Goal: Task Accomplishment & Management: Manage account settings

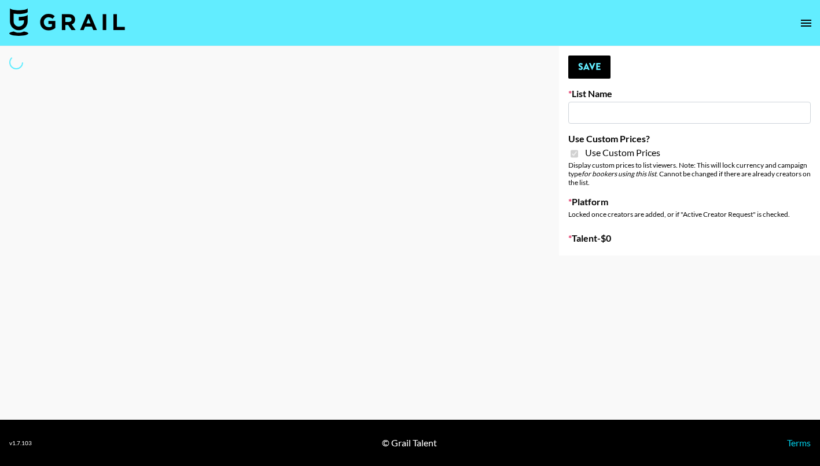
type input "[PERSON_NAME] - Relatable ([DATE])"
checkbox input "true"
select select "Brand"
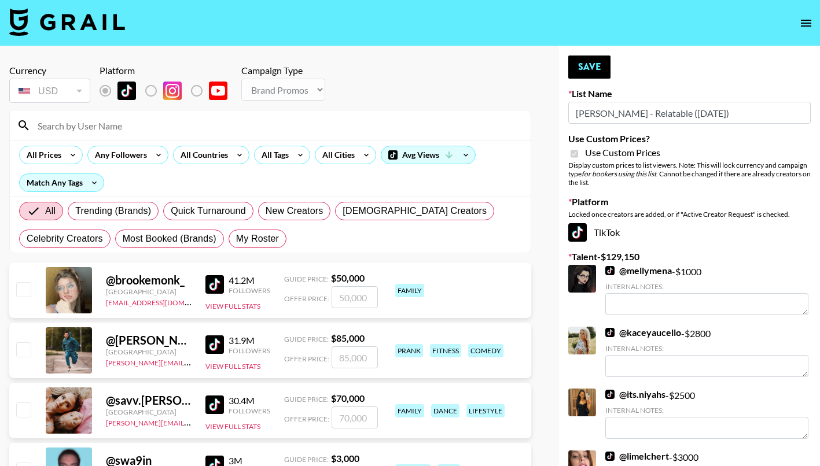
click at [197, 128] on input at bounding box center [277, 125] width 493 height 19
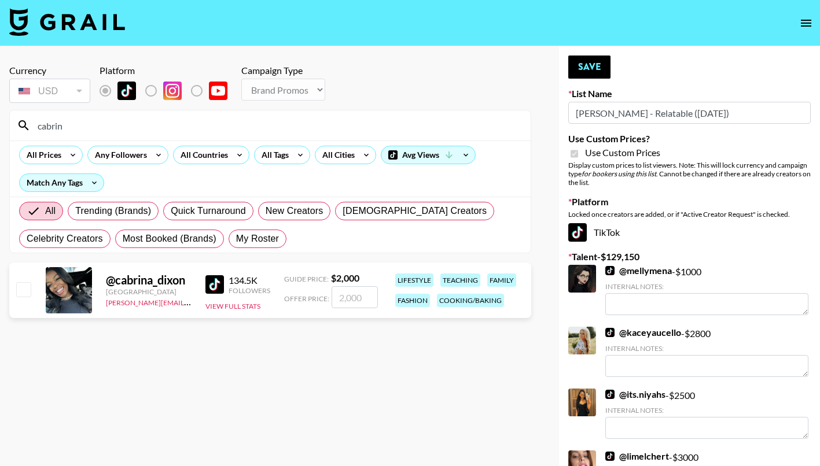
type input "cabrin"
click at [23, 292] on input "checkbox" at bounding box center [23, 289] width 14 height 14
checkbox input "true"
type input "2000"
click at [349, 128] on input "cabrin" at bounding box center [277, 125] width 493 height 19
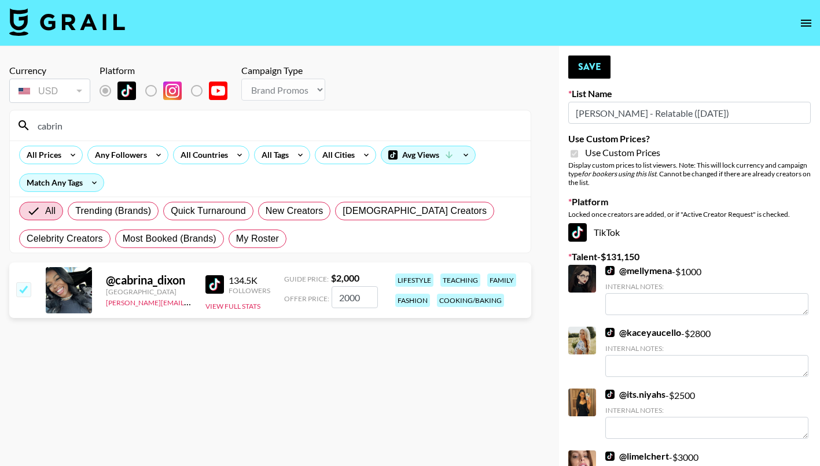
click at [331, 134] on input "cabrin" at bounding box center [277, 125] width 493 height 19
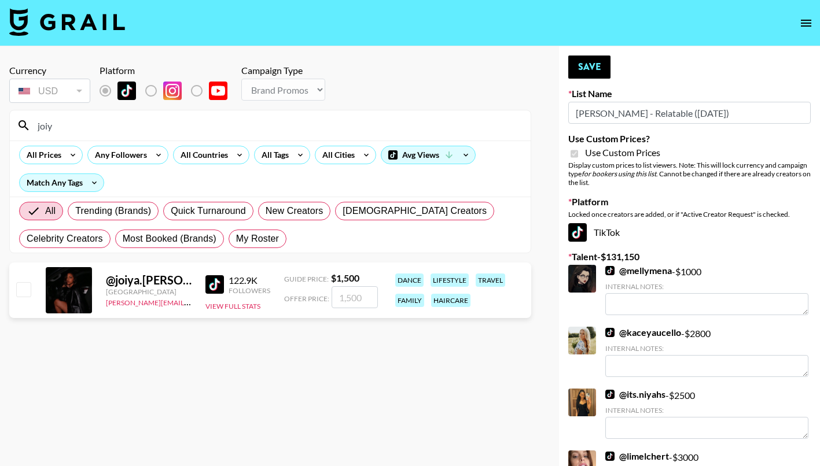
type input "joiy"
click at [22, 289] on input "checkbox" at bounding box center [23, 289] width 14 height 14
checkbox input "true"
type input "1500"
click at [582, 68] on button "Save" at bounding box center [589, 67] width 42 height 23
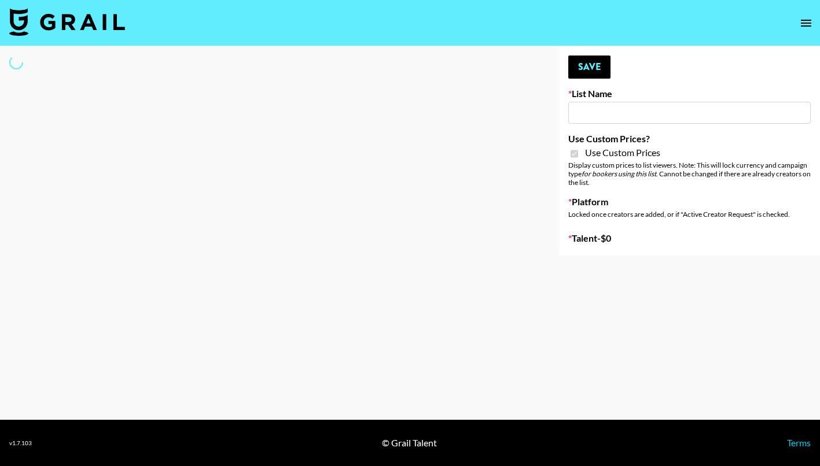
type input "E-Com Platform - TikTok"
checkbox input "true"
select select "Brand"
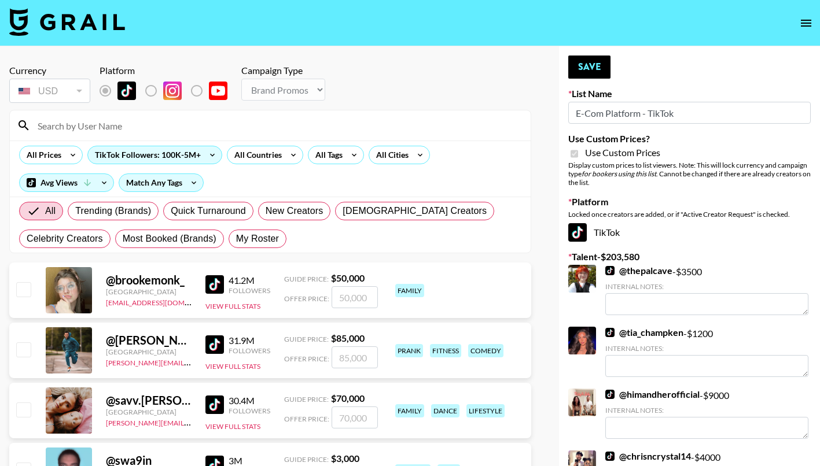
click at [145, 121] on input at bounding box center [277, 125] width 493 height 19
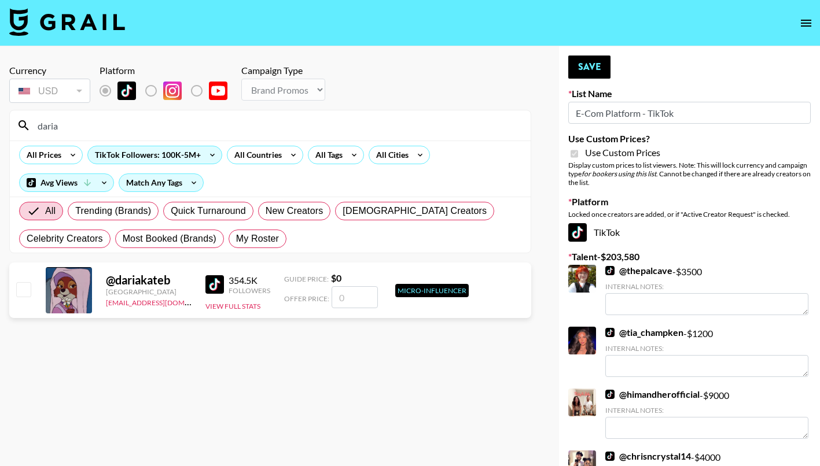
click at [84, 123] on input "daria" at bounding box center [277, 125] width 493 height 19
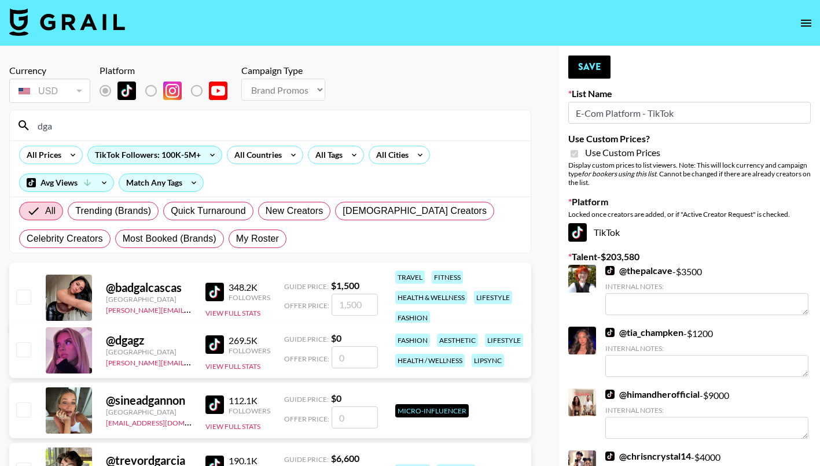
type input "dga"
click at [26, 348] on input "checkbox" at bounding box center [23, 349] width 14 height 14
click at [26, 350] on input "checkbox" at bounding box center [23, 349] width 14 height 14
click at [348, 359] on input "number" at bounding box center [354, 357] width 46 height 22
checkbox input "true"
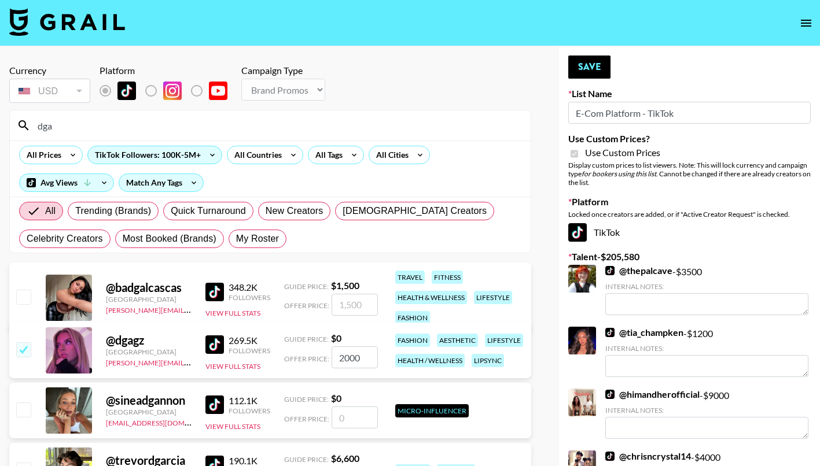
type input "2000"
click at [25, 352] on input "checkbox" at bounding box center [23, 349] width 14 height 14
checkbox input "true"
click at [182, 118] on input "dga" at bounding box center [277, 125] width 493 height 19
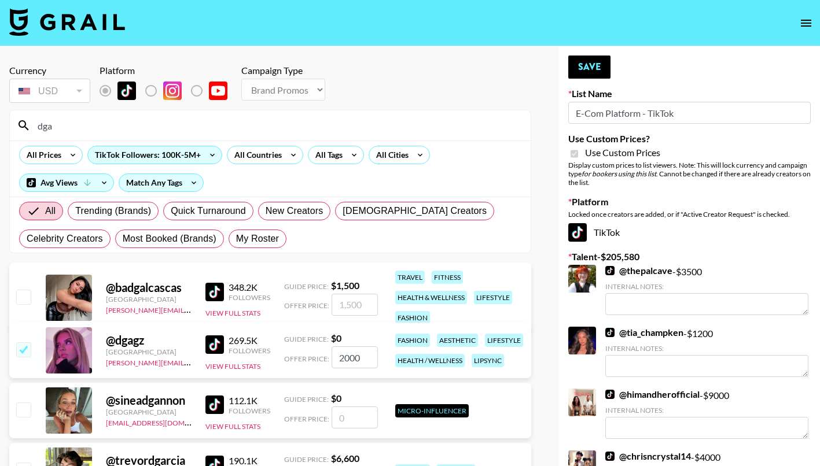
click at [200, 126] on input "dga" at bounding box center [277, 125] width 493 height 19
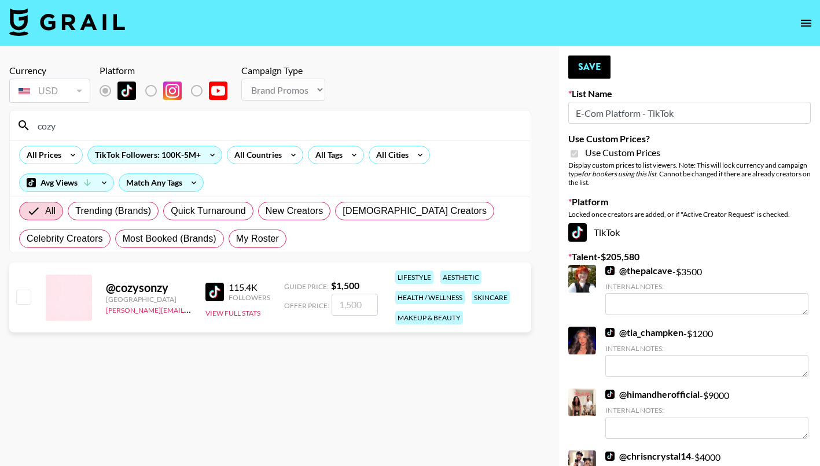
type input "cozy"
click at [34, 289] on div "@ cozysonzy Canada ariel.roache@grail-talent.com 115.4K Followers View Full Sta…" at bounding box center [270, 298] width 522 height 70
click at [23, 298] on input "checkbox" at bounding box center [23, 297] width 14 height 14
checkbox input "true"
type input "1500"
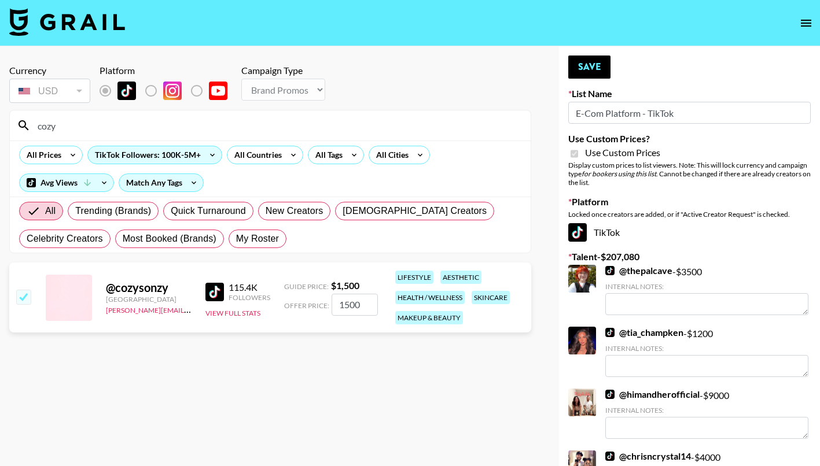
click at [118, 128] on input "cozy" at bounding box center [277, 125] width 493 height 19
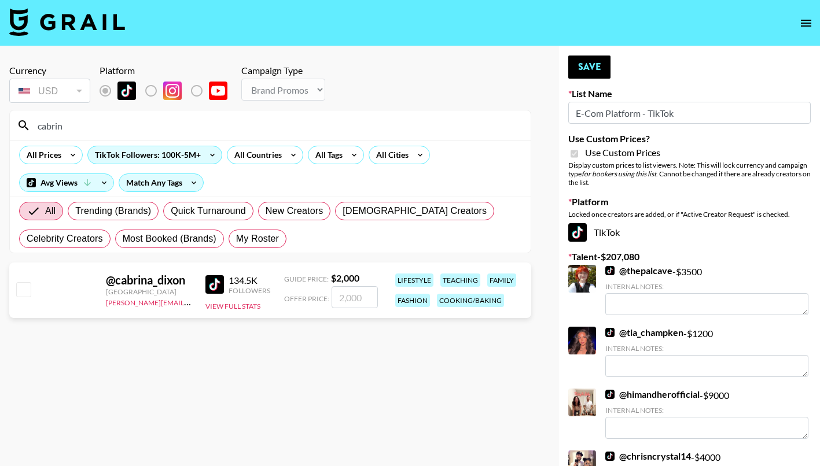
type input "cabrin"
click at [18, 294] on input "checkbox" at bounding box center [23, 289] width 14 height 14
checkbox input "true"
type input "2000"
click at [68, 119] on input "cabrin" at bounding box center [277, 125] width 493 height 19
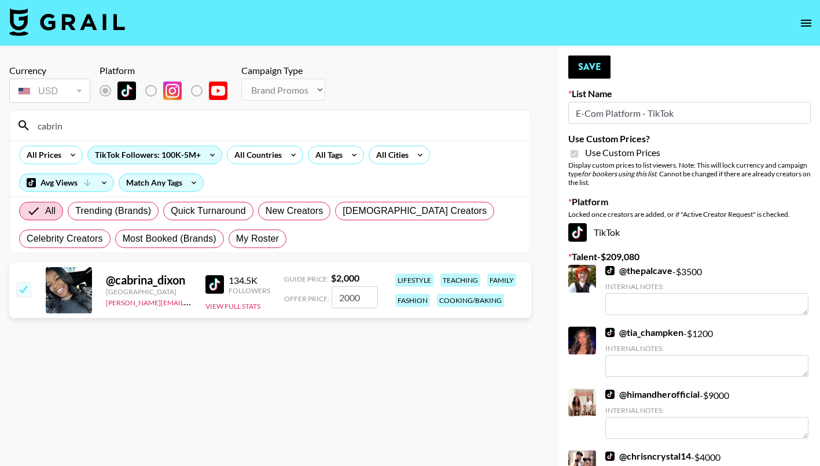
click at [68, 119] on input "cabrin" at bounding box center [277, 125] width 493 height 19
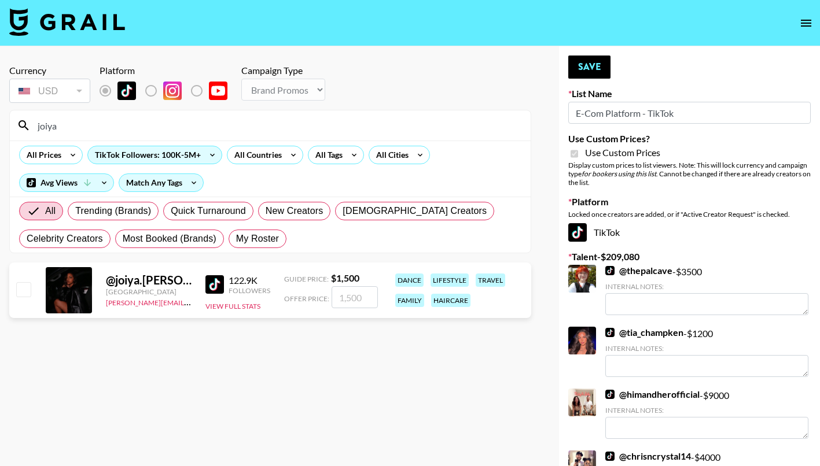
type input "joiya"
click at [18, 282] on div at bounding box center [23, 291] width 18 height 20
click at [20, 284] on input "checkbox" at bounding box center [23, 289] width 14 height 14
checkbox input "true"
type input "1500"
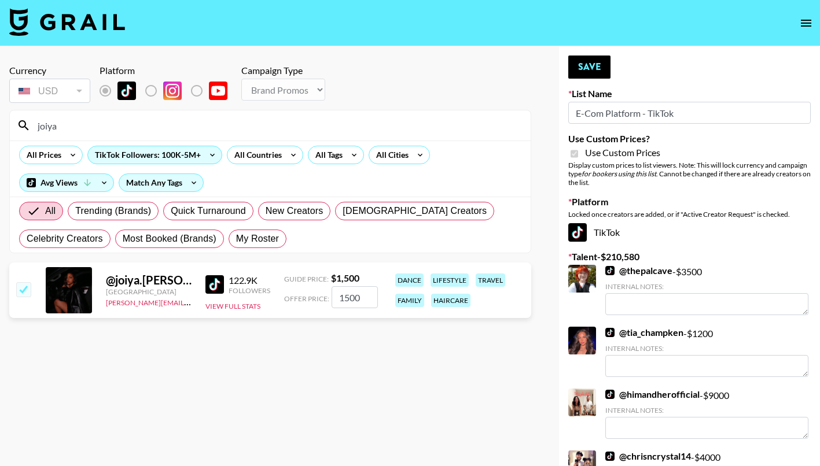
click at [212, 126] on input "joiya" at bounding box center [277, 125] width 493 height 19
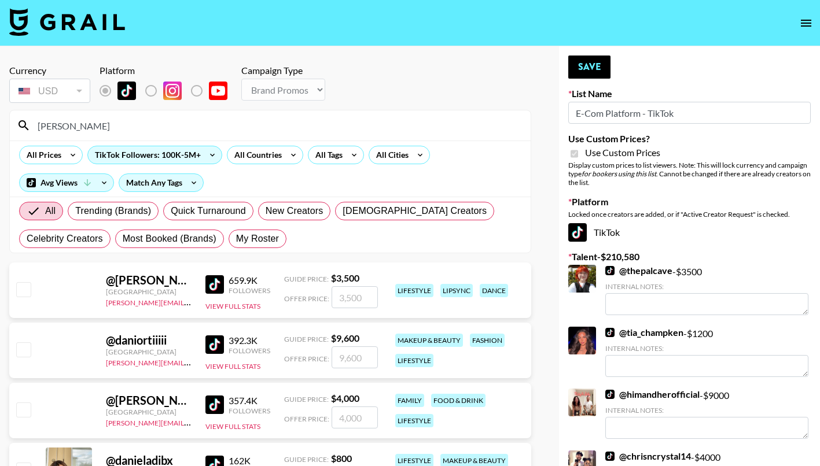
type input "daniela"
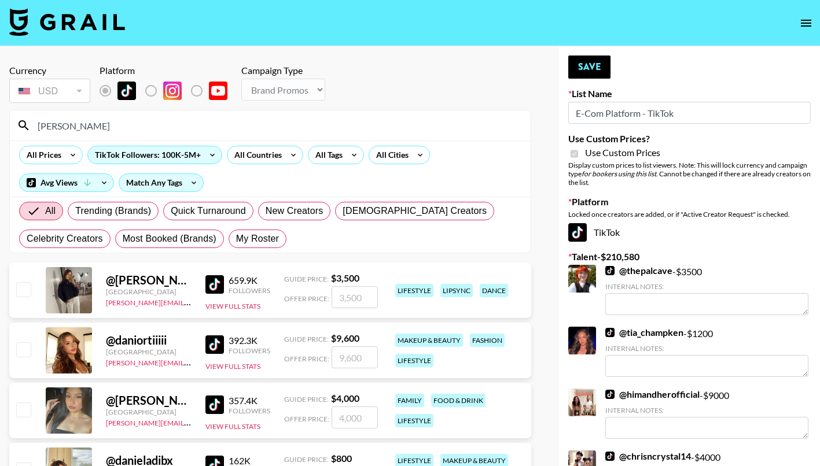
click at [27, 408] on input "checkbox" at bounding box center [23, 410] width 14 height 14
checkbox input "true"
type input "4000"
click at [603, 67] on button "Save" at bounding box center [589, 67] width 42 height 23
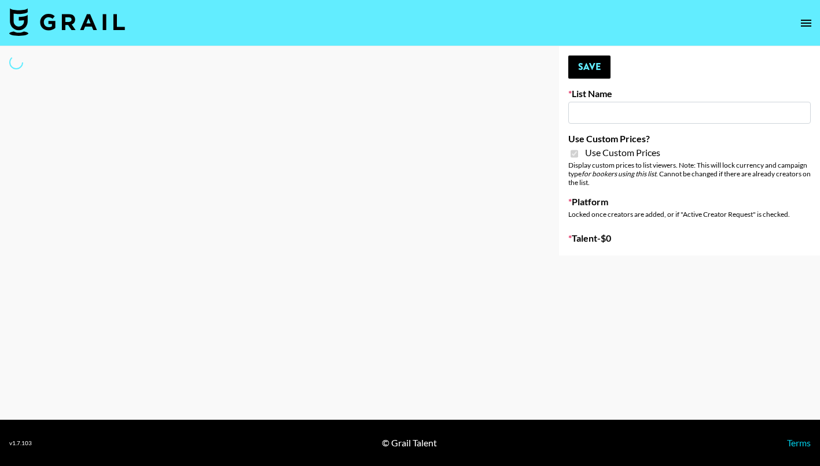
type input "E-Com IG"
checkbox input "true"
select select "Brand"
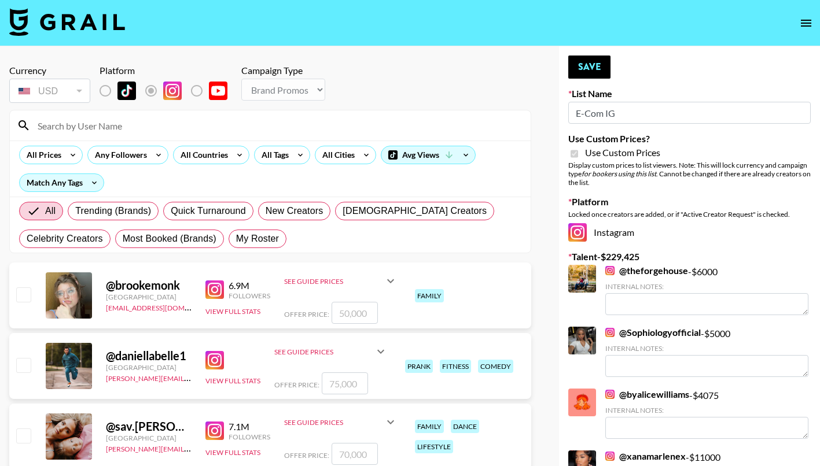
click at [116, 129] on input at bounding box center [277, 125] width 493 height 19
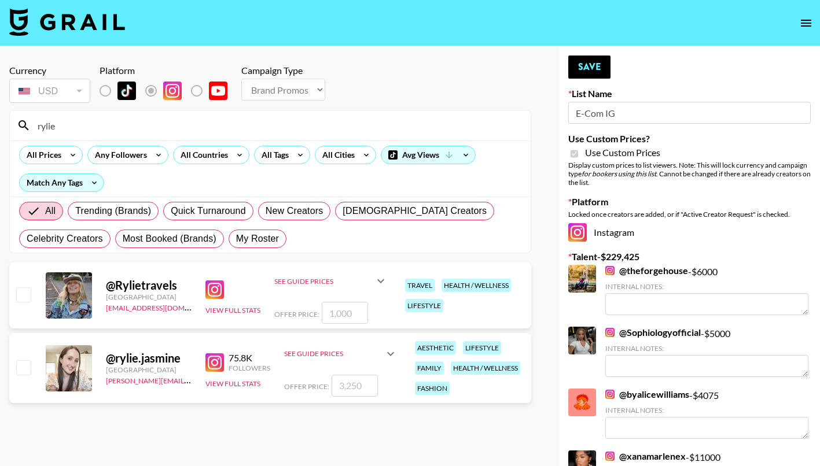
type input "rylie"
click at [28, 369] on input "checkbox" at bounding box center [23, 367] width 14 height 14
checkbox input "true"
type input "3250"
click at [222, 145] on div "All Prices Any Followers All Countries All Tags All Cities Avg Views Match Any …" at bounding box center [270, 169] width 521 height 56
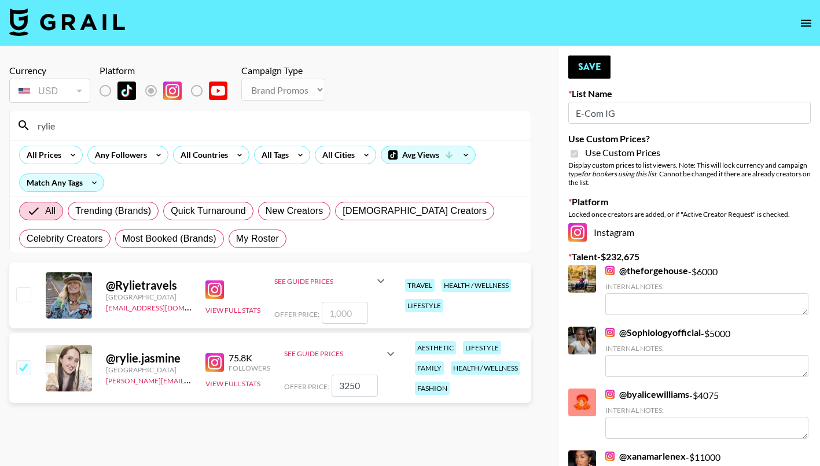
click at [222, 127] on input "rylie" at bounding box center [277, 125] width 493 height 19
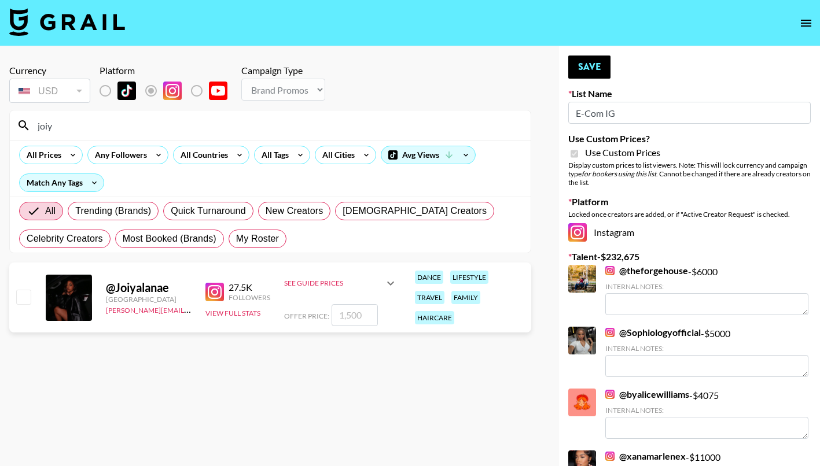
type input "joiy"
click at [22, 300] on input "checkbox" at bounding box center [23, 297] width 14 height 14
checkbox input "true"
type input "1500"
click at [46, 124] on input "joiy" at bounding box center [277, 125] width 493 height 19
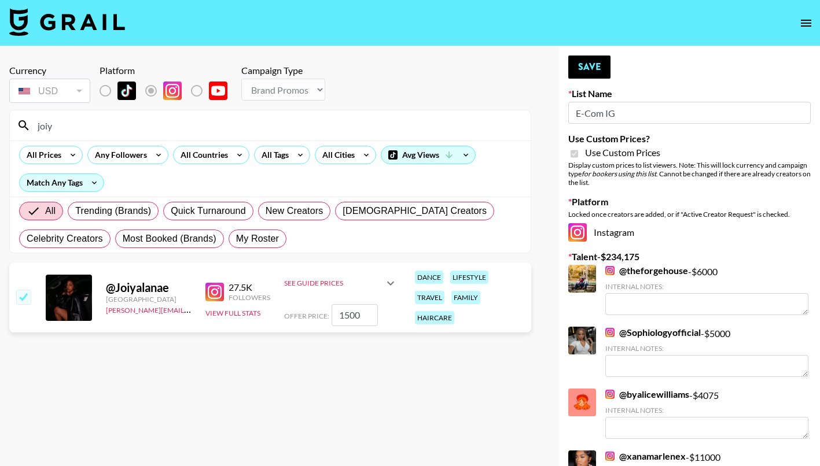
click at [46, 124] on input "joiy" at bounding box center [277, 125] width 493 height 19
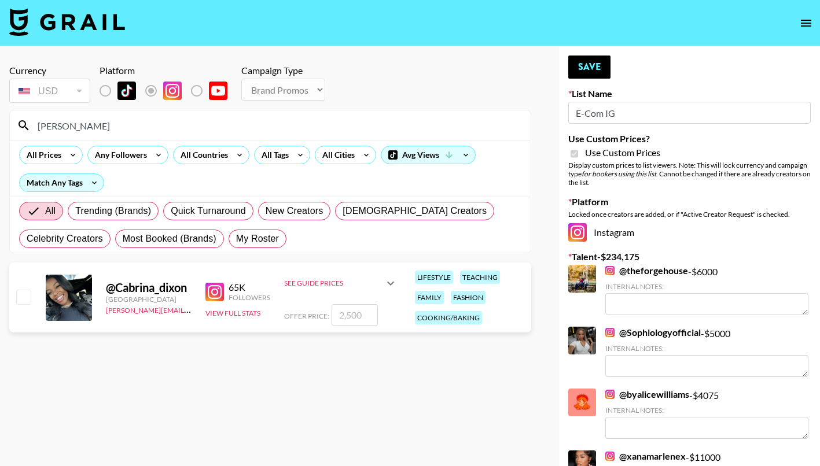
type input "cabrina"
click at [28, 295] on input "checkbox" at bounding box center [23, 297] width 14 height 14
checkbox input "true"
type input "2500"
click at [61, 126] on input "cabrina" at bounding box center [277, 125] width 493 height 19
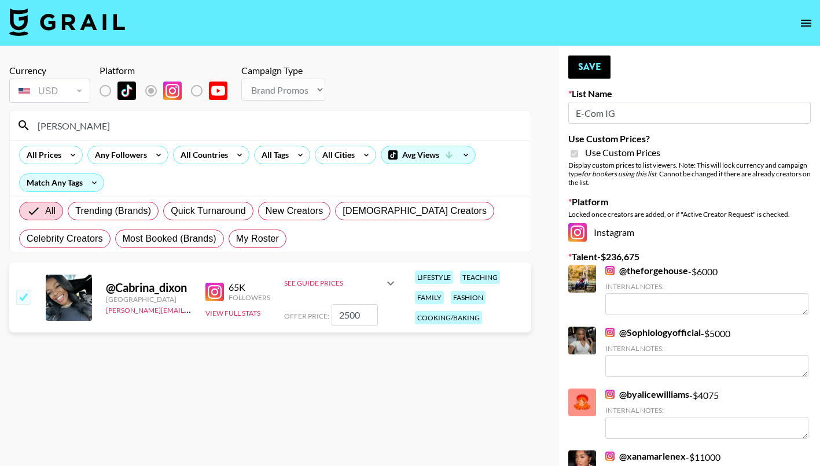
click at [61, 126] on input "cabrina" at bounding box center [277, 125] width 493 height 19
click at [599, 62] on button "Save" at bounding box center [589, 67] width 42 height 23
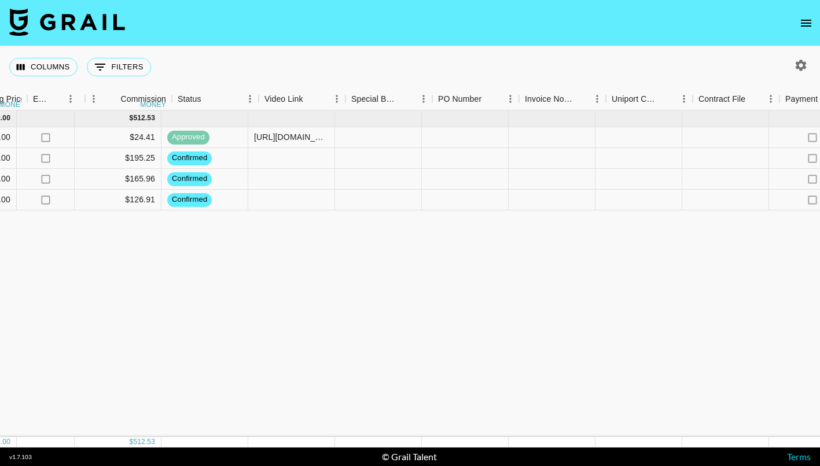
scroll to position [0, 1101]
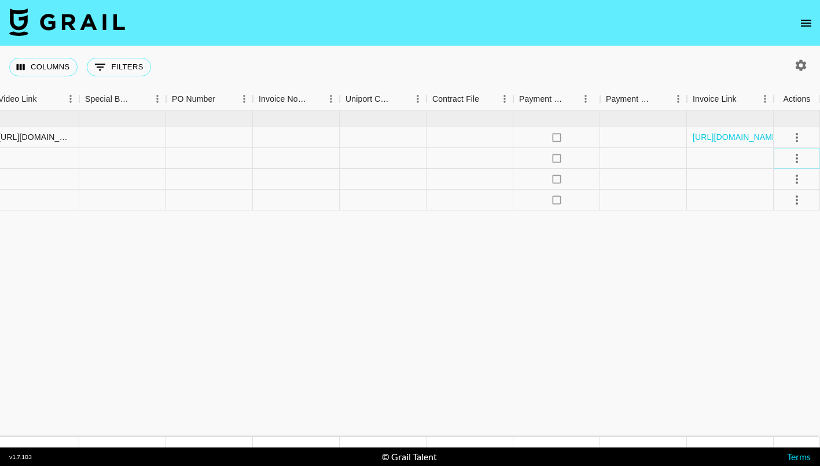
click at [797, 156] on icon "select merge strategy" at bounding box center [796, 159] width 14 height 14
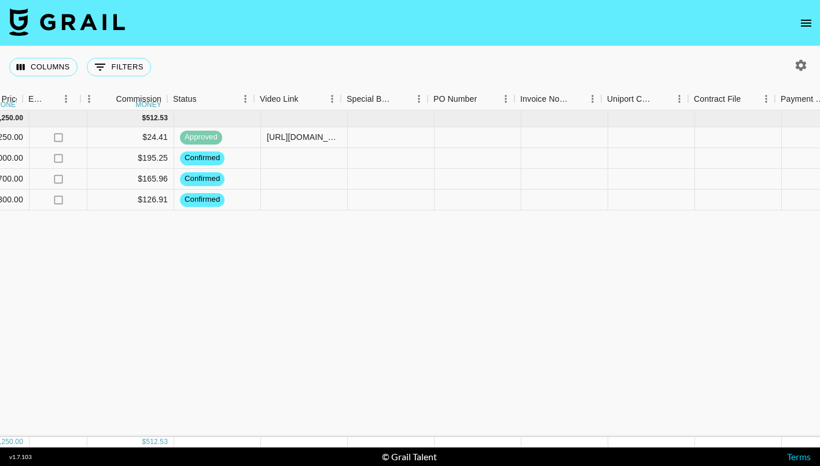
scroll to position [0, 829]
